Goal: Navigation & Orientation: Find specific page/section

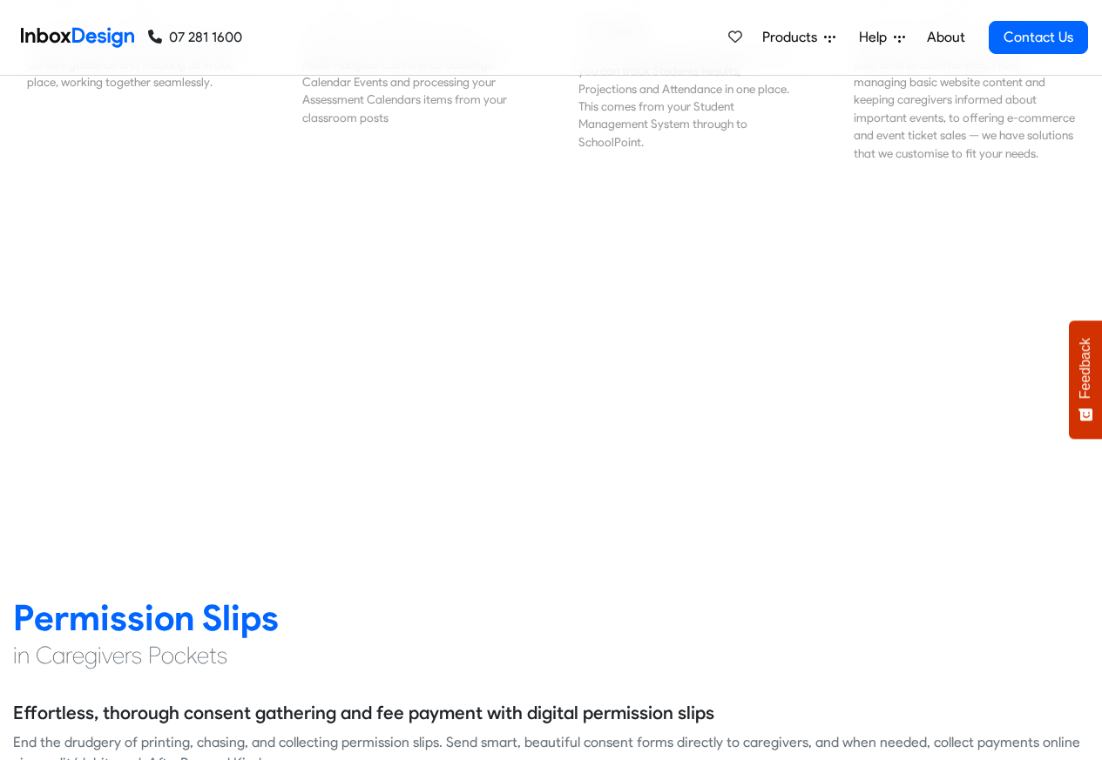
scroll to position [2091, 0]
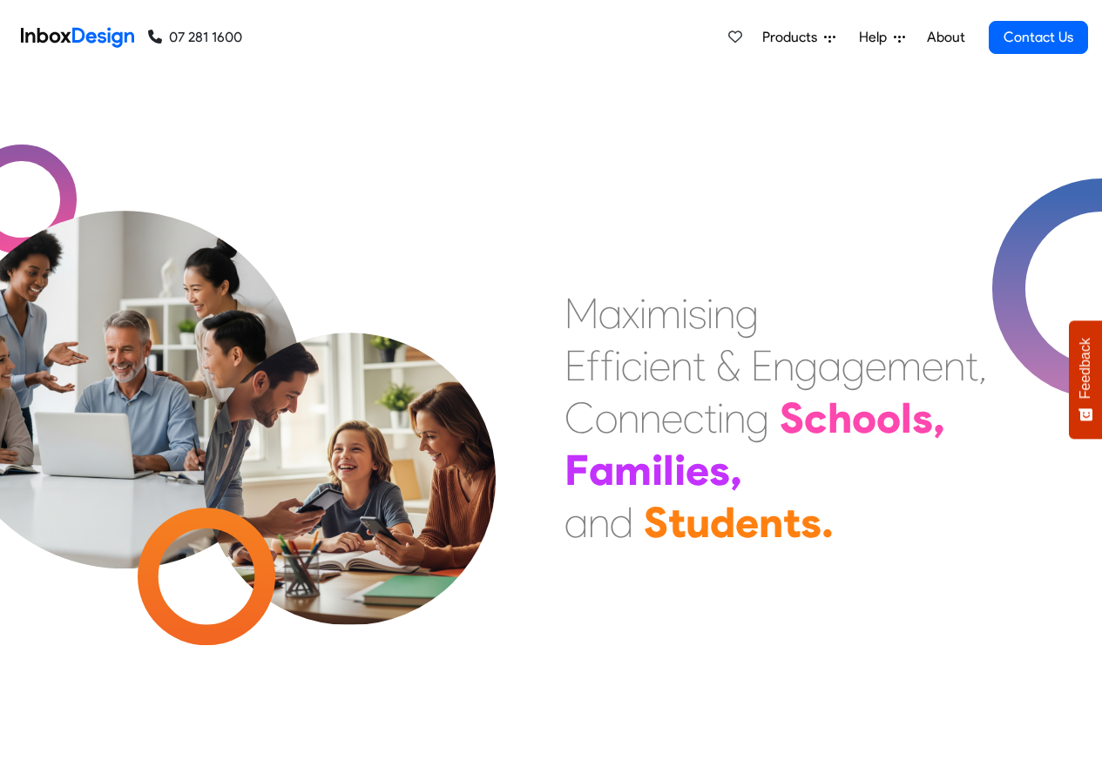
click at [947, 38] on link "About" at bounding box center [946, 37] width 48 height 35
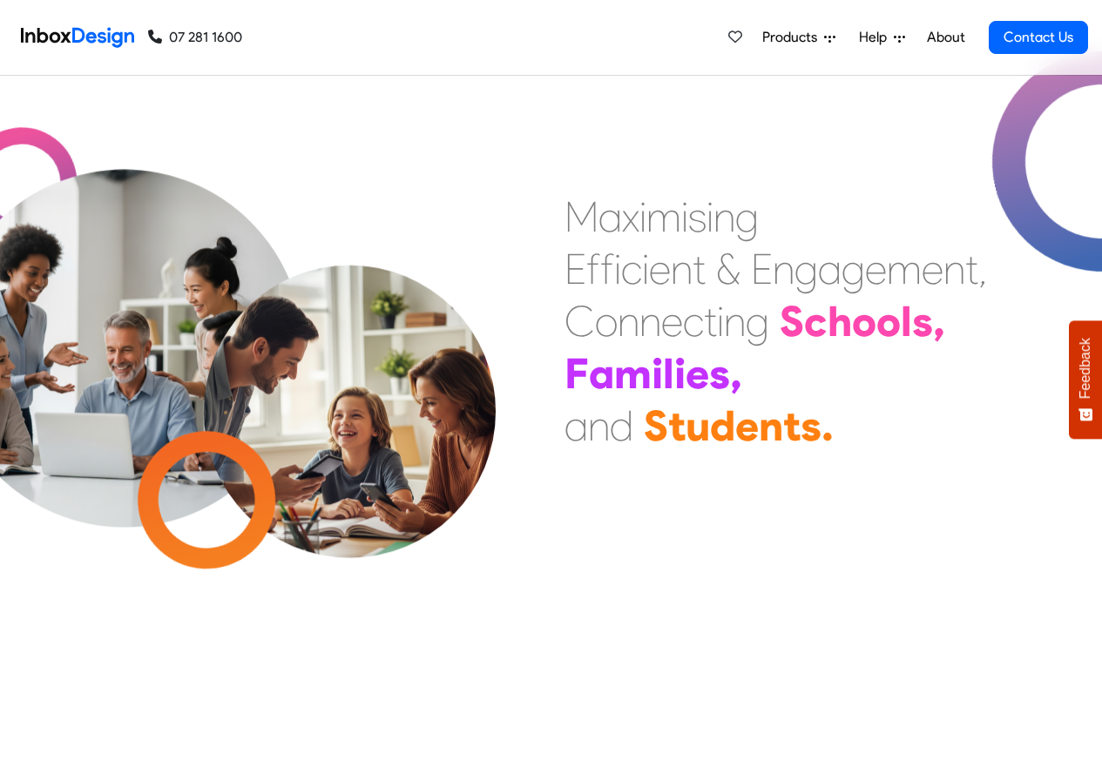
checkbox input "true"
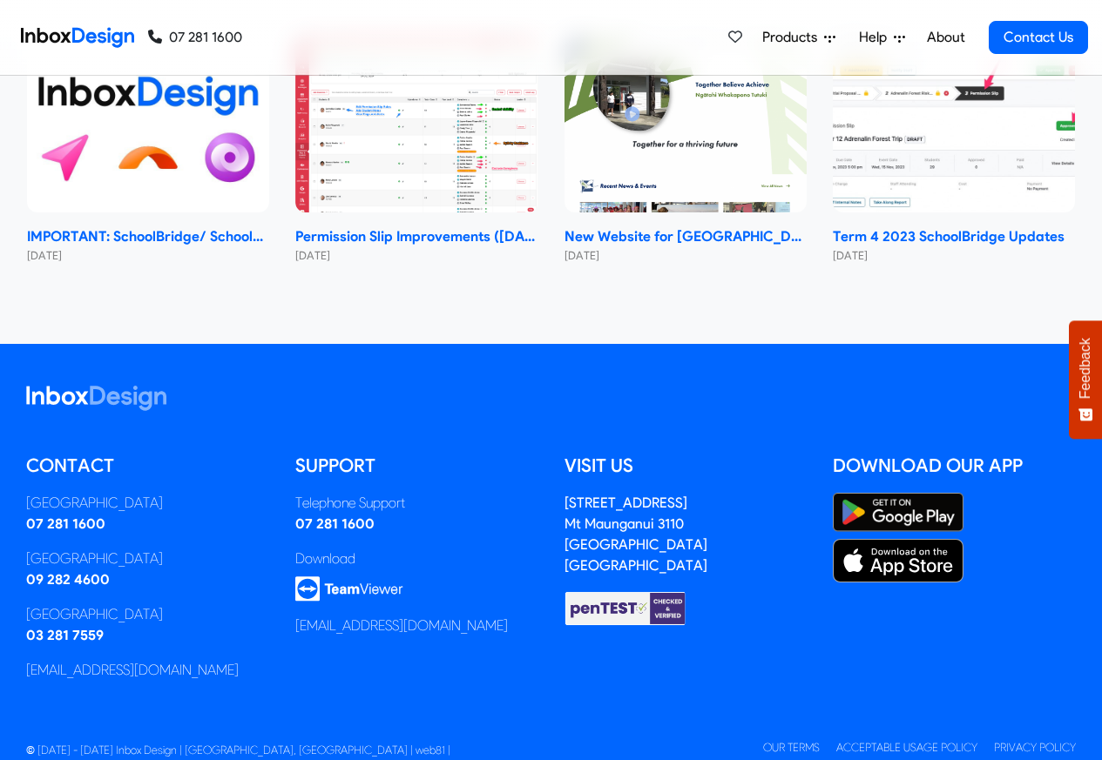
checkbox input "true"
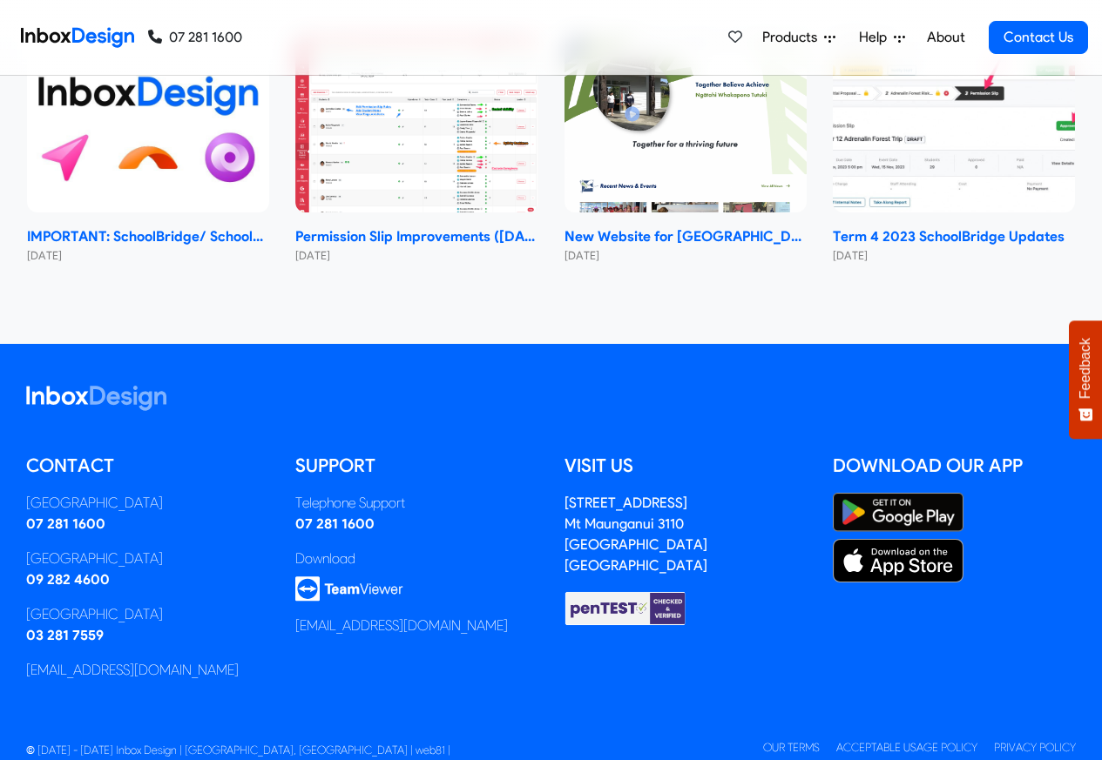
checkbox input "true"
